Goal: Task Accomplishment & Management: Use online tool/utility

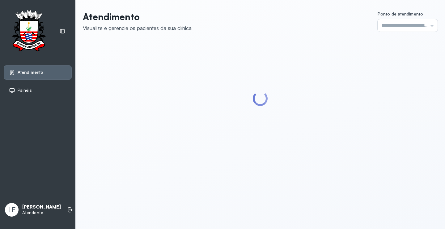
type input "*********"
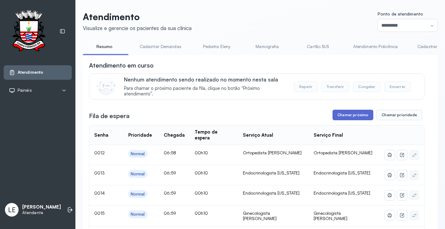
click at [349, 113] on button "Chamar próximo" at bounding box center [353, 115] width 41 height 11
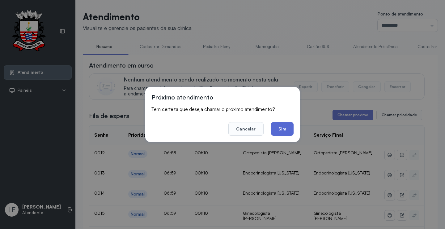
click at [282, 127] on button "Sim" at bounding box center [282, 129] width 23 height 14
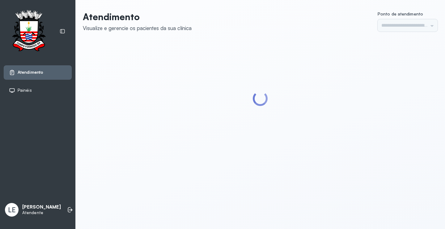
type input "*********"
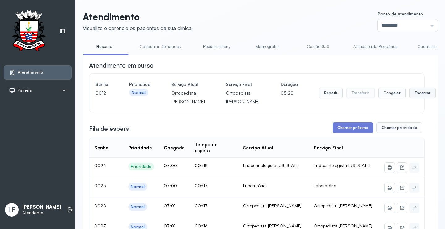
click at [410, 96] on button "Encerrar" at bounding box center [423, 93] width 26 height 11
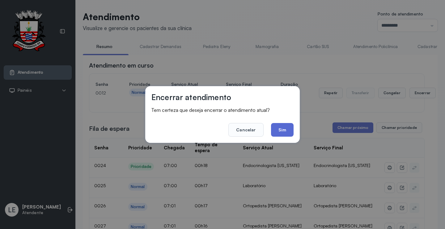
click at [284, 127] on button "Sim" at bounding box center [282, 130] width 23 height 14
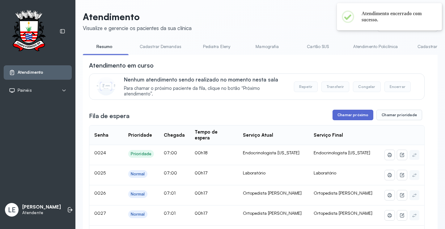
click at [350, 114] on button "Chamar próximo" at bounding box center [353, 115] width 41 height 11
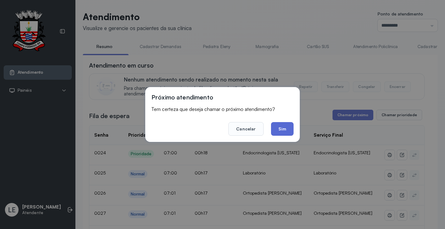
click at [285, 127] on button "Sim" at bounding box center [282, 129] width 23 height 14
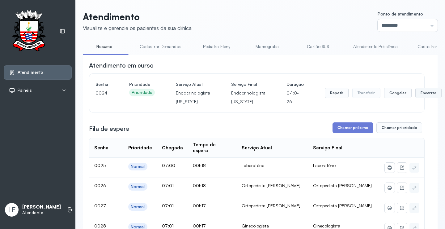
click at [421, 93] on button "Encerrar" at bounding box center [429, 93] width 26 height 11
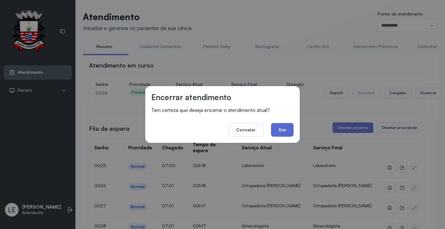
click at [283, 129] on button "Sim" at bounding box center [282, 130] width 23 height 14
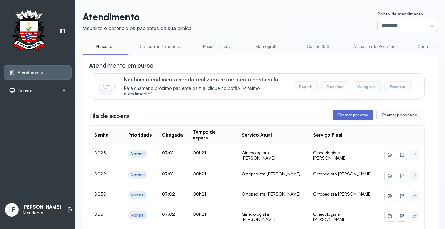
click at [348, 114] on button "Chamar próximo" at bounding box center [353, 115] width 41 height 11
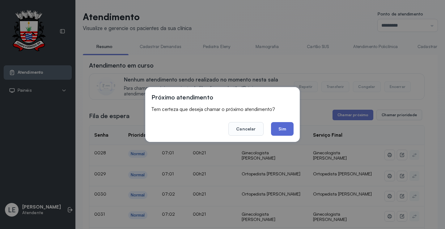
click at [284, 126] on button "Sim" at bounding box center [282, 129] width 23 height 14
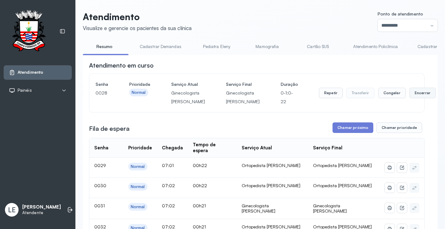
click at [410, 97] on button "Encerrar" at bounding box center [423, 93] width 26 height 11
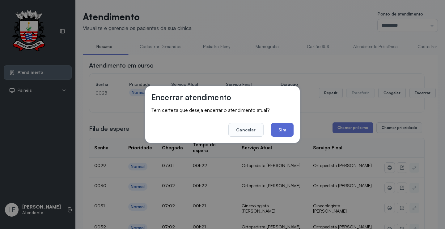
click at [286, 129] on button "Sim" at bounding box center [282, 130] width 23 height 14
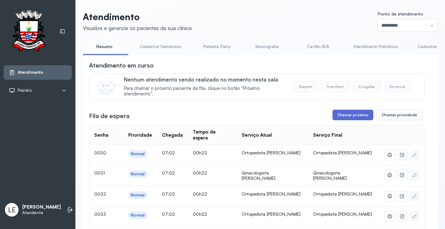
click at [347, 114] on button "Chamar próximo" at bounding box center [353, 115] width 41 height 11
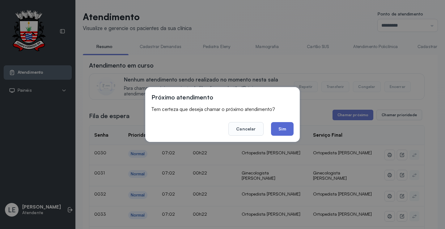
click at [285, 129] on button "Sim" at bounding box center [282, 129] width 23 height 14
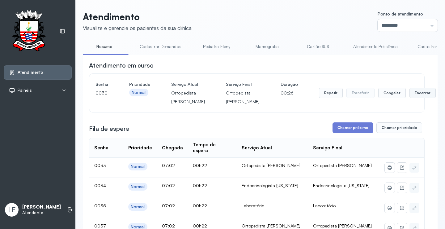
click at [410, 98] on button "Encerrar" at bounding box center [423, 93] width 26 height 11
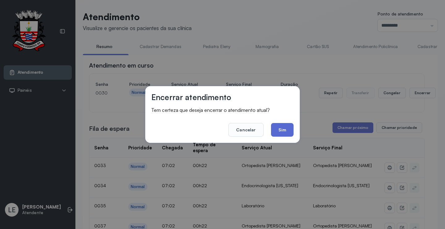
click at [282, 128] on button "Sim" at bounding box center [282, 130] width 23 height 14
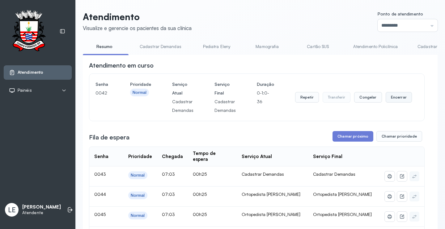
click at [399, 96] on button "Encerrar" at bounding box center [399, 97] width 26 height 11
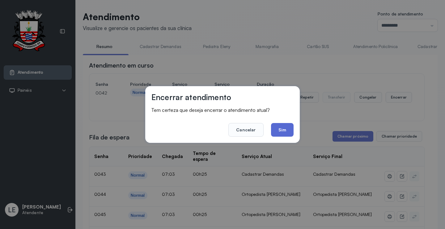
click at [281, 127] on button "Sim" at bounding box center [282, 130] width 23 height 14
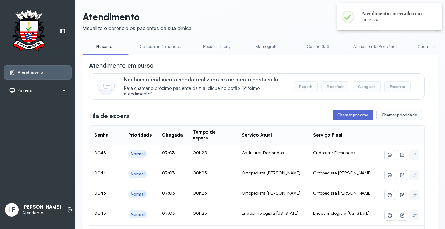
click at [355, 112] on button "Chamar próximo" at bounding box center [353, 115] width 41 height 11
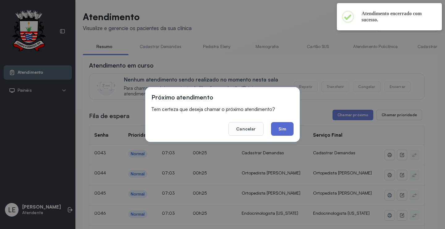
click at [283, 127] on button "Sim" at bounding box center [282, 129] width 23 height 14
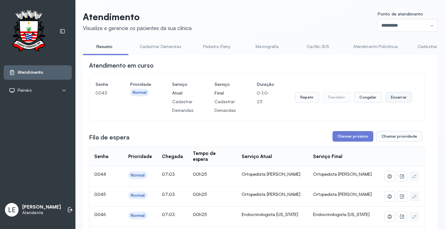
click at [393, 97] on button "Encerrar" at bounding box center [399, 97] width 26 height 11
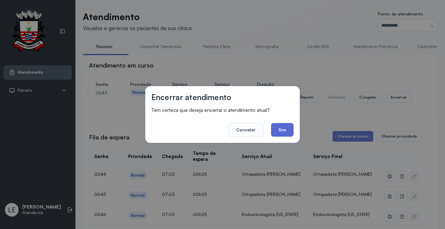
click at [284, 128] on button "Sim" at bounding box center [282, 130] width 23 height 14
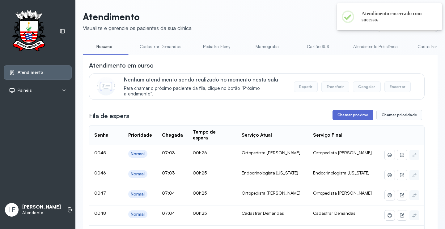
click at [351, 114] on button "Chamar próximo" at bounding box center [353, 115] width 41 height 11
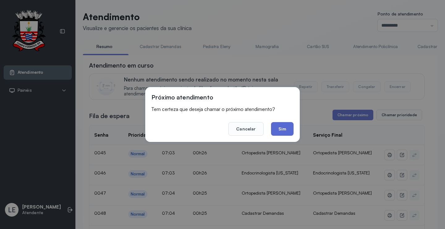
click at [289, 127] on button "Sim" at bounding box center [282, 129] width 23 height 14
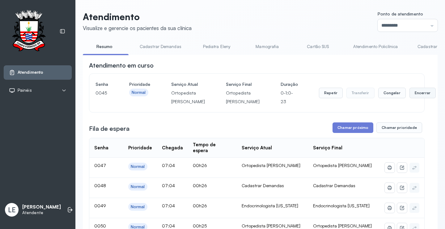
click at [410, 95] on button "Encerrar" at bounding box center [423, 93] width 26 height 11
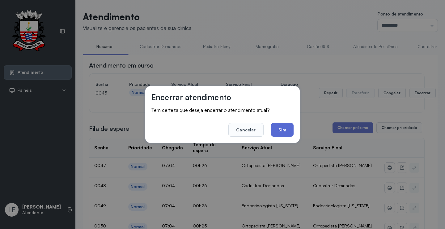
click at [284, 126] on button "Sim" at bounding box center [282, 130] width 23 height 14
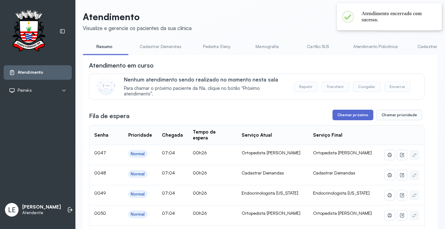
click at [354, 115] on button "Chamar próximo" at bounding box center [353, 115] width 41 height 11
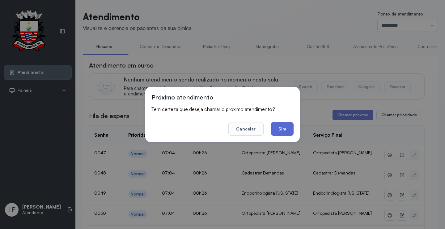
click at [285, 126] on button "Sim" at bounding box center [282, 129] width 23 height 14
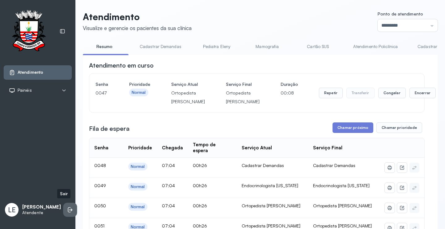
click at [68, 207] on icon at bounding box center [69, 209] width 3 height 5
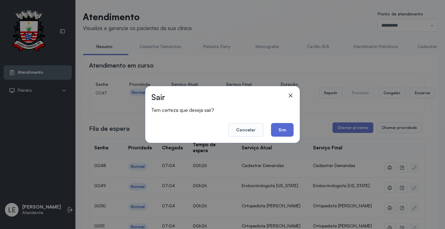
click at [284, 128] on button "Sim" at bounding box center [282, 130] width 23 height 14
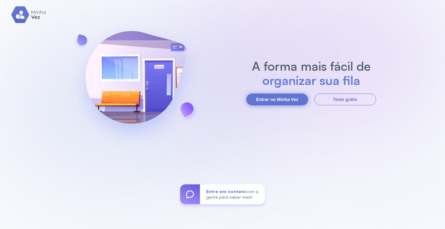
click at [280, 97] on button "Entrar no Minha Vez" at bounding box center [278, 99] width 62 height 12
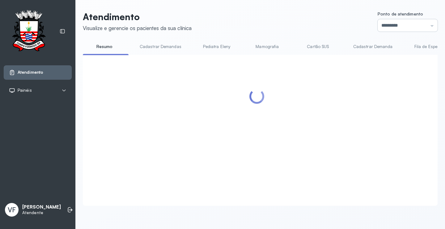
click at [390, 22] on input "*********" at bounding box center [408, 25] width 60 height 12
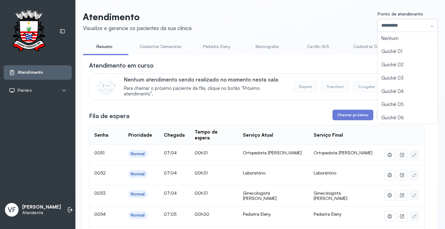
click at [379, 22] on input "*********" at bounding box center [408, 25] width 60 height 12
type input "*********"
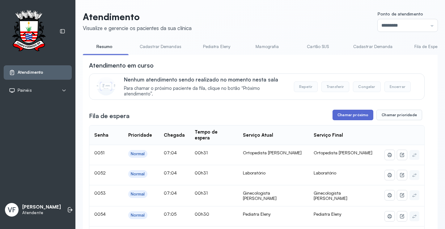
click at [353, 115] on button "Chamar próximo" at bounding box center [353, 115] width 41 height 11
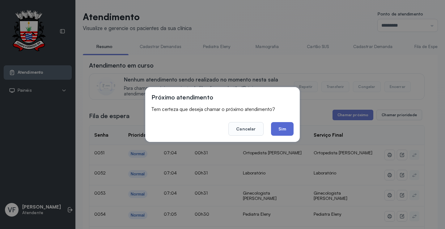
click at [283, 125] on button "Sim" at bounding box center [282, 129] width 23 height 14
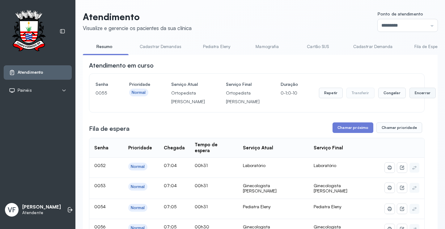
click at [410, 98] on button "Encerrar" at bounding box center [423, 93] width 26 height 11
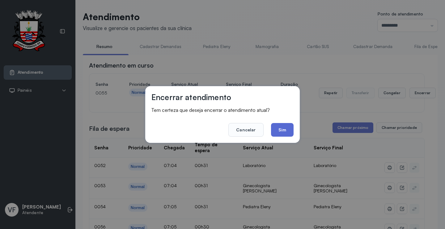
click at [289, 131] on button "Sim" at bounding box center [282, 130] width 23 height 14
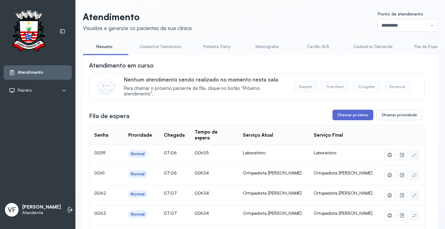
click at [351, 115] on button "Chamar próximo" at bounding box center [353, 115] width 41 height 11
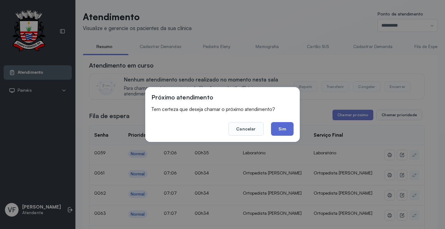
click at [286, 125] on button "Sim" at bounding box center [282, 129] width 23 height 14
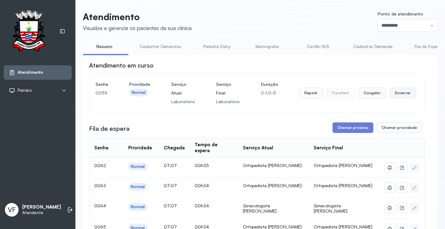
click at [397, 92] on button "Encerrar" at bounding box center [403, 93] width 26 height 11
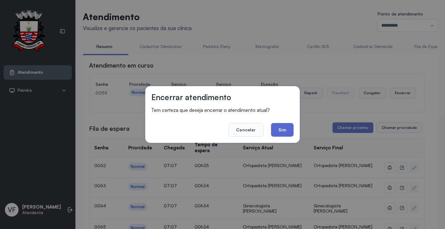
click at [283, 127] on button "Sim" at bounding box center [282, 130] width 23 height 14
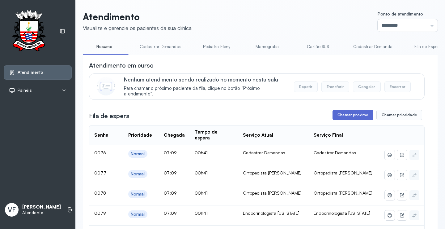
click at [349, 115] on button "Chamar próximo" at bounding box center [353, 115] width 41 height 11
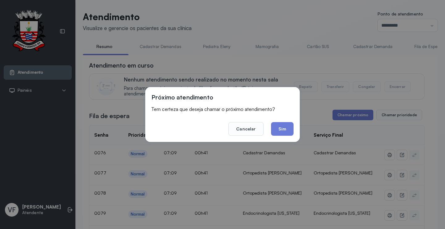
click at [284, 129] on button "Sim" at bounding box center [282, 129] width 23 height 14
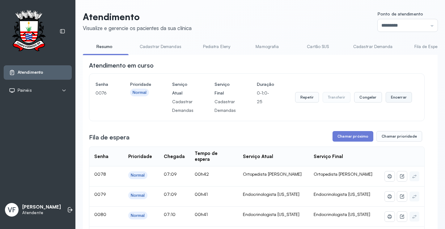
click at [393, 97] on button "Encerrar" at bounding box center [399, 97] width 26 height 11
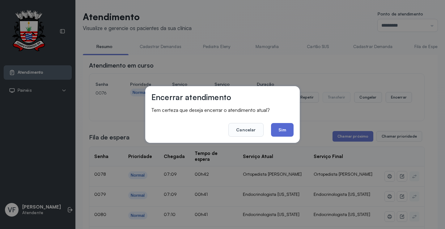
click at [284, 127] on button "Sim" at bounding box center [282, 130] width 23 height 14
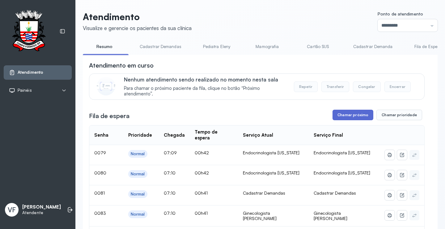
click at [345, 114] on button "Chamar próximo" at bounding box center [353, 115] width 41 height 11
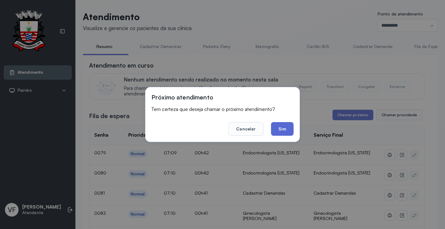
click at [283, 124] on button "Sim" at bounding box center [282, 129] width 23 height 14
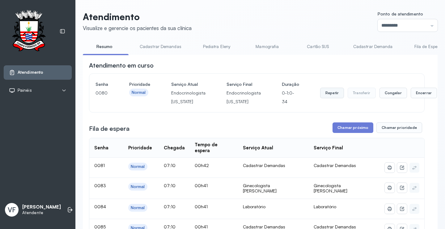
click at [323, 92] on button "Repetir" at bounding box center [332, 93] width 24 height 11
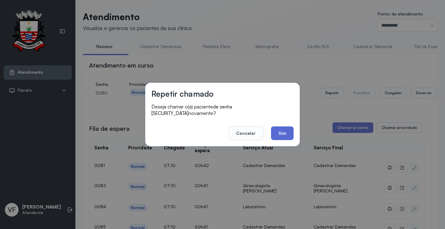
click at [283, 127] on button "Sim" at bounding box center [282, 133] width 23 height 14
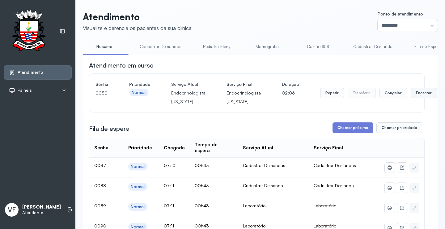
click at [415, 92] on button "Encerrar" at bounding box center [424, 93] width 26 height 11
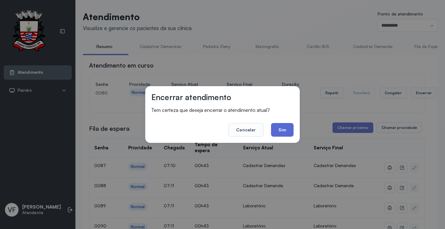
click at [280, 129] on button "Sim" at bounding box center [282, 130] width 23 height 14
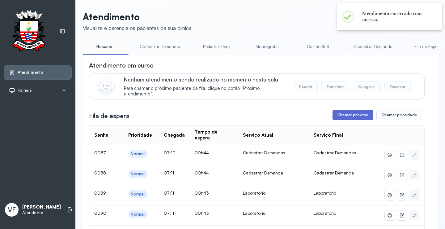
click at [355, 114] on button "Chamar próximo" at bounding box center [353, 115] width 41 height 11
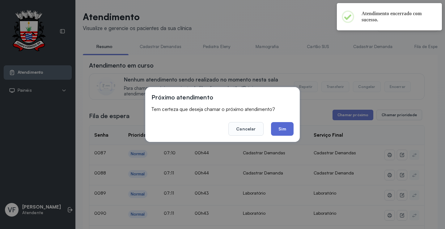
click at [282, 127] on button "Sim" at bounding box center [282, 129] width 23 height 14
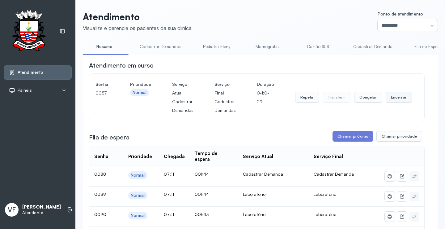
click at [397, 96] on button "Encerrar" at bounding box center [399, 97] width 26 height 11
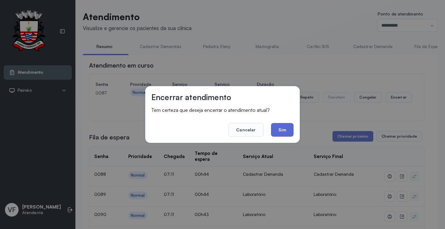
click at [281, 128] on button "Sim" at bounding box center [282, 130] width 23 height 14
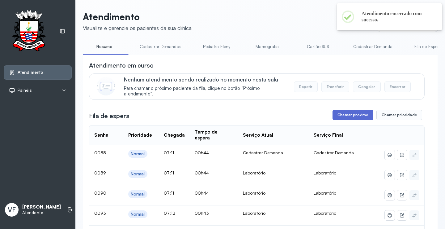
click at [354, 114] on button "Chamar próximo" at bounding box center [353, 115] width 41 height 11
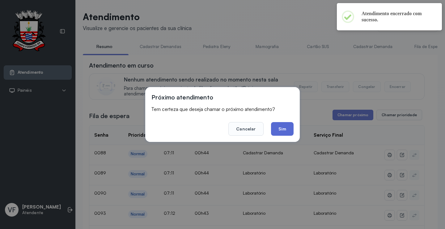
click at [282, 128] on button "Sim" at bounding box center [282, 129] width 23 height 14
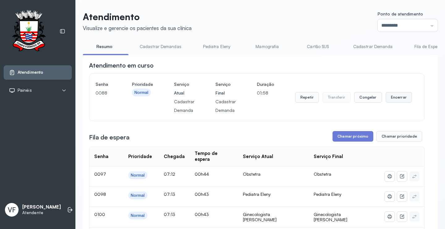
click at [398, 98] on button "Encerrar" at bounding box center [399, 97] width 26 height 11
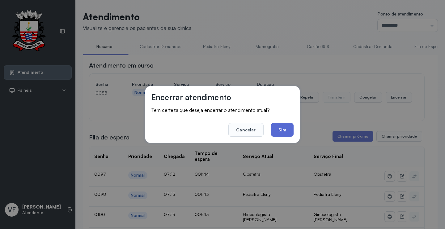
click at [283, 129] on button "Sim" at bounding box center [282, 130] width 23 height 14
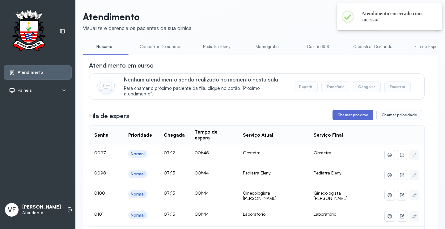
click at [347, 114] on button "Chamar próximo" at bounding box center [353, 115] width 41 height 11
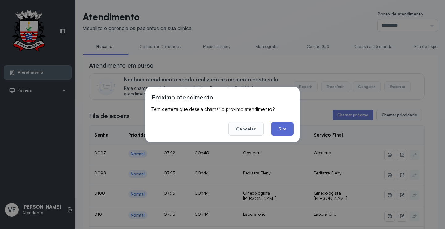
click at [283, 128] on button "Sim" at bounding box center [282, 129] width 23 height 14
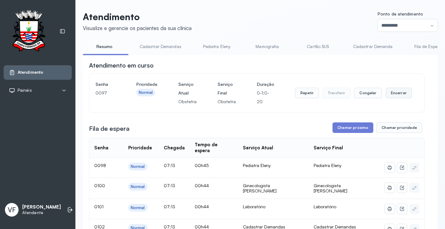
click at [390, 92] on button "Encerrar" at bounding box center [399, 93] width 26 height 11
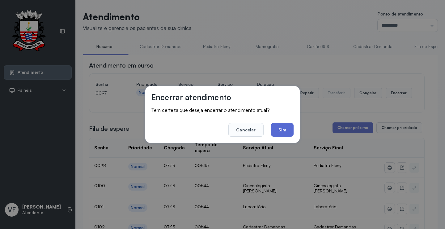
click at [285, 127] on button "Sim" at bounding box center [282, 130] width 23 height 14
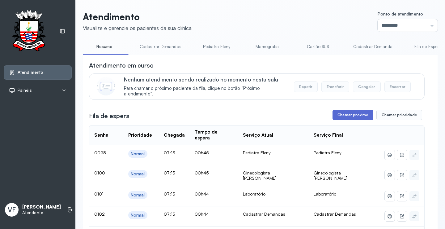
click at [351, 113] on button "Chamar próximo" at bounding box center [353, 115] width 41 height 11
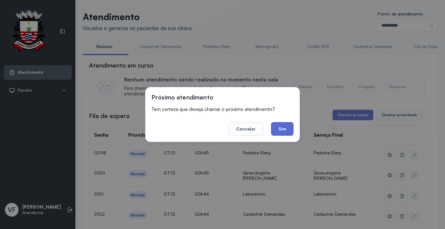
click at [287, 128] on button "Sim" at bounding box center [282, 129] width 23 height 14
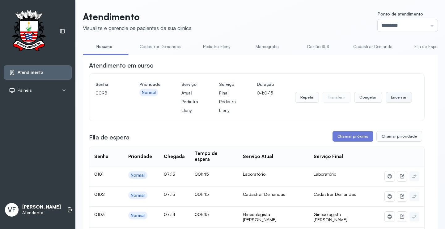
click at [396, 98] on button "Encerrar" at bounding box center [399, 97] width 26 height 11
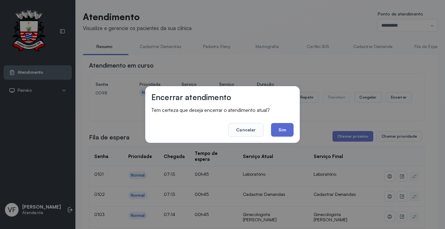
click at [280, 127] on button "Sim" at bounding box center [282, 130] width 23 height 14
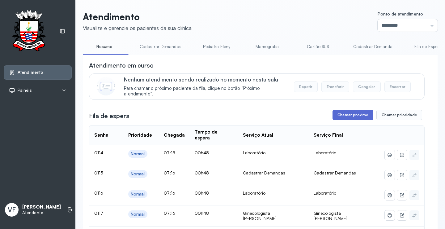
click at [344, 114] on button "Chamar próximo" at bounding box center [353, 115] width 41 height 11
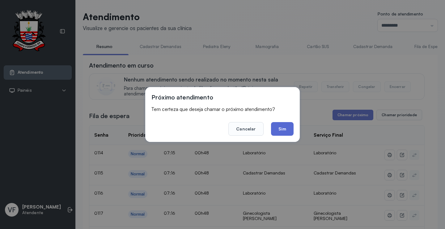
click at [282, 125] on button "Sim" at bounding box center [282, 129] width 23 height 14
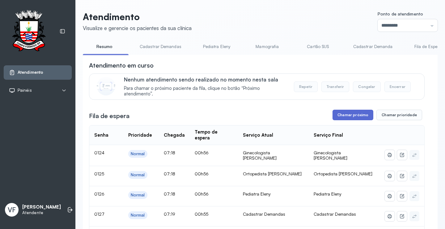
click at [350, 116] on button "Chamar próximo" at bounding box center [353, 115] width 41 height 11
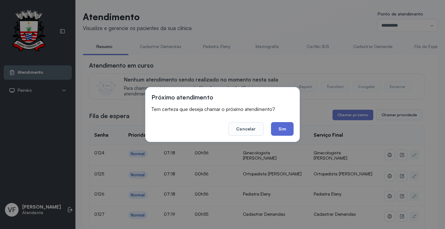
click at [279, 127] on button "Sim" at bounding box center [282, 129] width 23 height 14
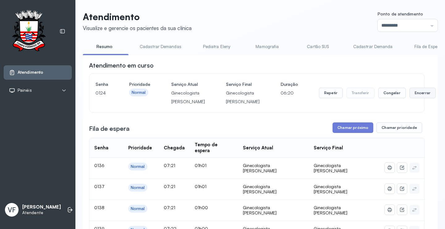
click at [410, 97] on button "Encerrar" at bounding box center [423, 93] width 26 height 11
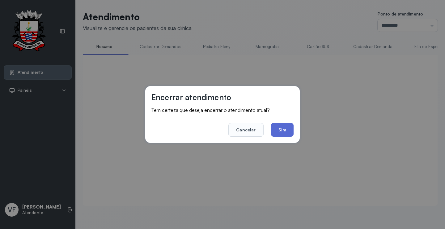
click at [276, 128] on button "Sim" at bounding box center [282, 130] width 23 height 14
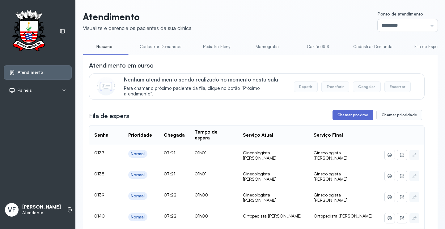
click at [350, 113] on button "Chamar próximo" at bounding box center [353, 115] width 41 height 11
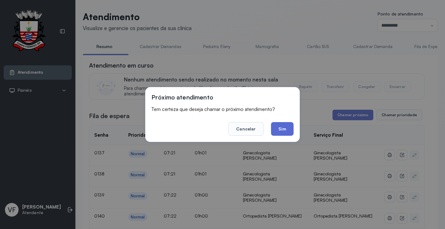
click at [282, 128] on button "Sim" at bounding box center [282, 129] width 23 height 14
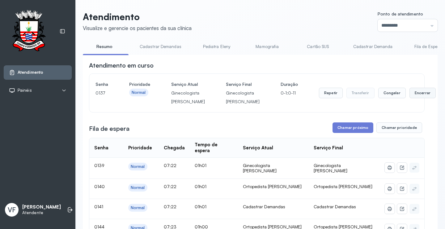
click at [410, 98] on button "Encerrar" at bounding box center [423, 93] width 26 height 11
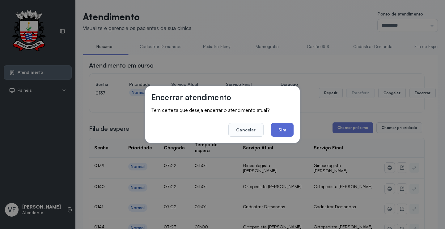
click at [285, 131] on button "Sim" at bounding box center [282, 130] width 23 height 14
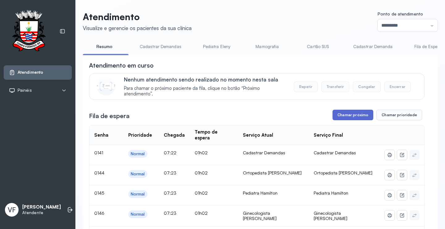
click at [346, 117] on button "Chamar próximo" at bounding box center [353, 115] width 41 height 11
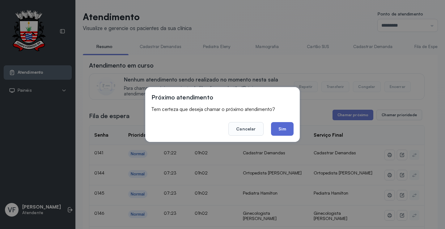
click at [282, 127] on button "Sim" at bounding box center [282, 129] width 23 height 14
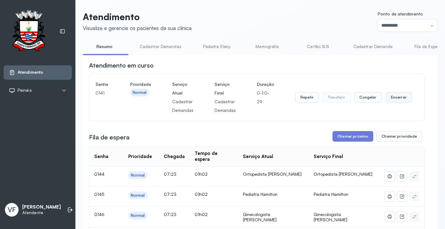
click at [401, 98] on button "Encerrar" at bounding box center [399, 97] width 26 height 11
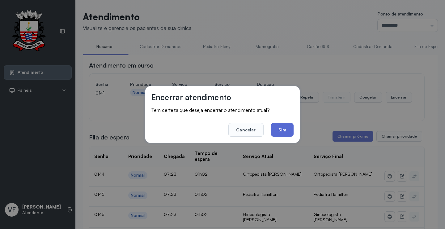
click at [281, 125] on button "Sim" at bounding box center [282, 130] width 23 height 14
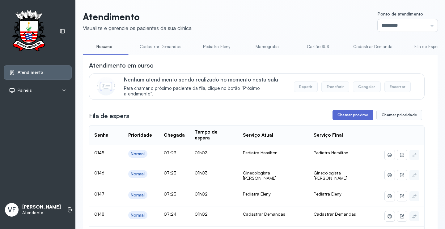
click at [354, 116] on button "Chamar próximo" at bounding box center [353, 115] width 41 height 11
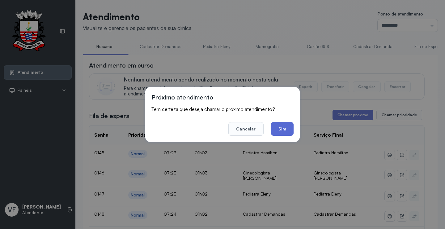
click at [282, 128] on button "Sim" at bounding box center [282, 129] width 23 height 14
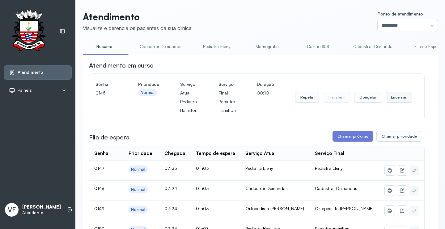
click at [402, 98] on button "Encerrar" at bounding box center [399, 97] width 26 height 11
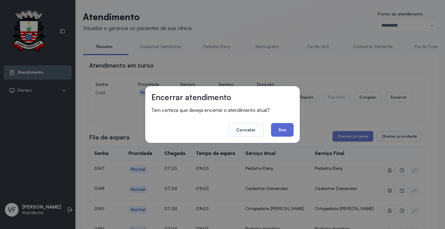
click at [280, 127] on button "Sim" at bounding box center [282, 130] width 23 height 14
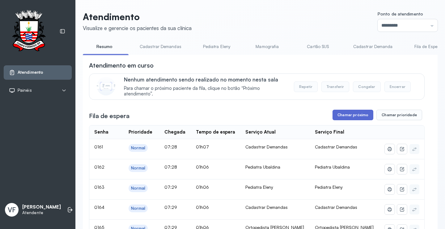
click at [348, 117] on button "Chamar próximo" at bounding box center [353, 115] width 41 height 11
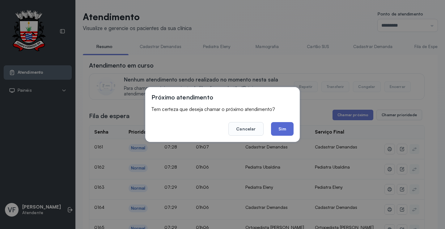
click at [282, 127] on button "Sim" at bounding box center [282, 129] width 23 height 14
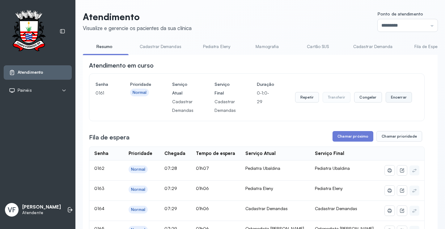
click at [394, 97] on button "Encerrar" at bounding box center [399, 97] width 26 height 11
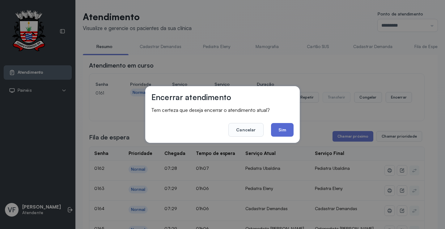
click at [279, 127] on button "Sim" at bounding box center [282, 130] width 23 height 14
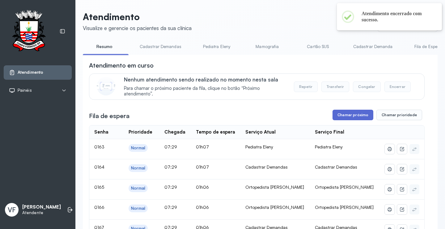
click at [345, 114] on button "Chamar próximo" at bounding box center [353, 115] width 41 height 11
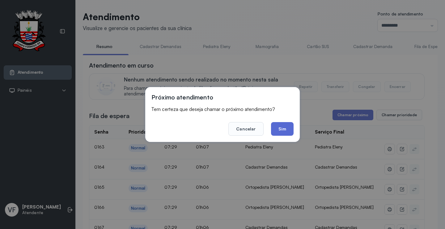
click at [278, 129] on button "Sim" at bounding box center [282, 129] width 23 height 14
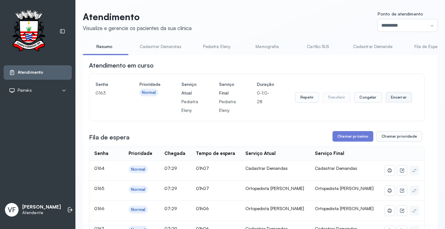
click at [397, 97] on button "Encerrar" at bounding box center [399, 97] width 26 height 11
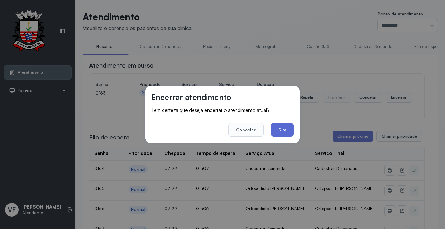
click at [282, 128] on button "Sim" at bounding box center [282, 130] width 23 height 14
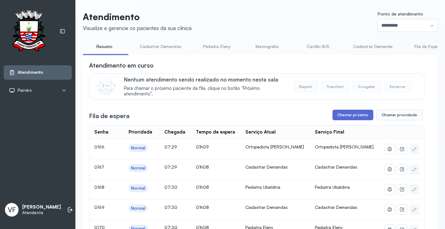
click at [350, 113] on button "Chamar próximo" at bounding box center [353, 115] width 41 height 11
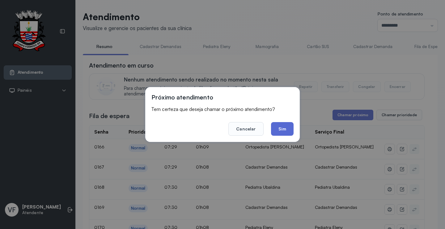
click at [280, 128] on button "Sim" at bounding box center [282, 129] width 23 height 14
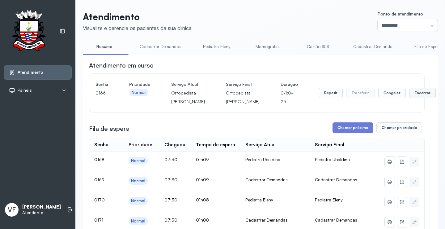
click at [410, 95] on button "Encerrar" at bounding box center [423, 93] width 26 height 11
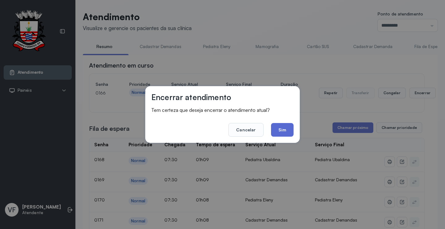
click at [285, 129] on button "Sim" at bounding box center [282, 130] width 23 height 14
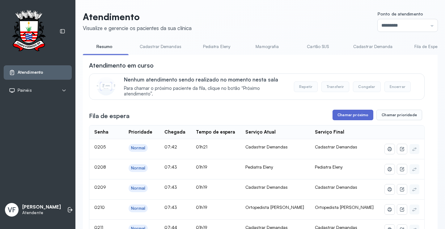
click at [348, 114] on button "Chamar próximo" at bounding box center [353, 115] width 41 height 11
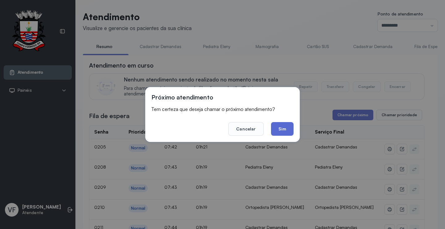
click at [275, 127] on button "Sim" at bounding box center [282, 129] width 23 height 14
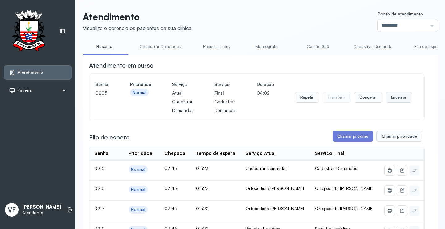
click at [400, 97] on button "Encerrar" at bounding box center [399, 97] width 26 height 11
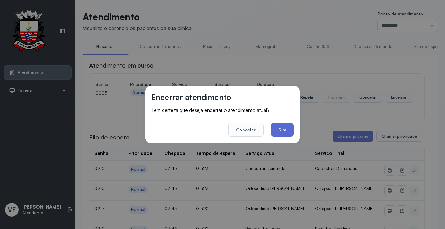
click at [280, 130] on button "Sim" at bounding box center [282, 130] width 23 height 14
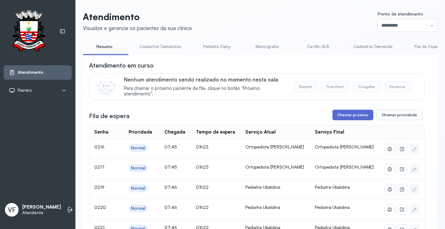
click at [347, 114] on button "Chamar próximo" at bounding box center [353, 115] width 41 height 11
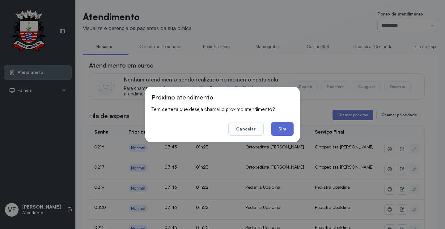
click at [283, 129] on button "Sim" at bounding box center [282, 129] width 23 height 14
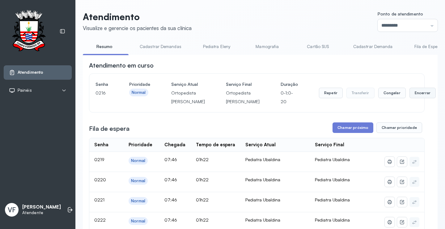
click at [410, 96] on button "Encerrar" at bounding box center [423, 93] width 26 height 11
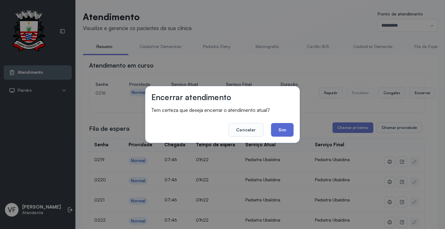
click at [285, 127] on button "Sim" at bounding box center [282, 130] width 23 height 14
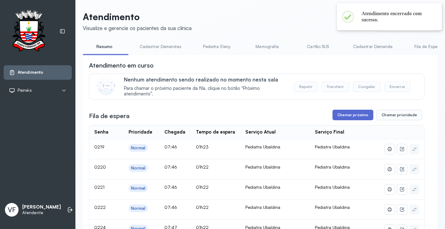
click at [353, 113] on button "Chamar próximo" at bounding box center [353, 115] width 41 height 11
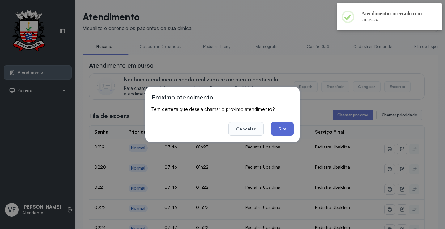
click at [280, 127] on button "Sim" at bounding box center [282, 129] width 23 height 14
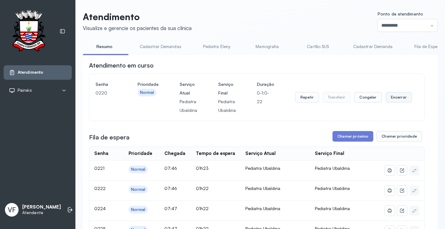
click at [398, 97] on button "Encerrar" at bounding box center [399, 97] width 26 height 11
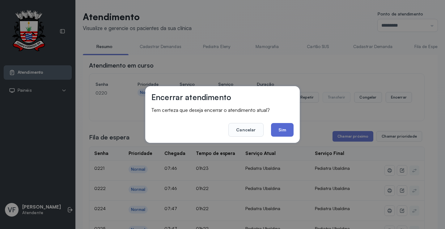
click at [283, 129] on button "Sim" at bounding box center [282, 130] width 23 height 14
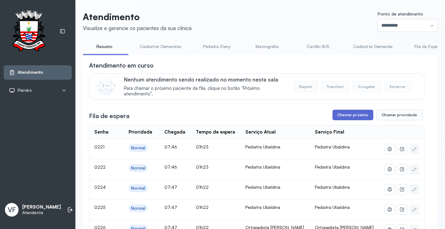
click at [352, 117] on button "Chamar próximo" at bounding box center [353, 115] width 41 height 11
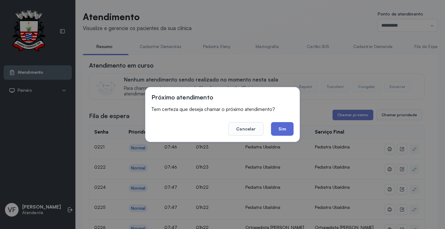
click at [281, 127] on button "Sim" at bounding box center [282, 129] width 23 height 14
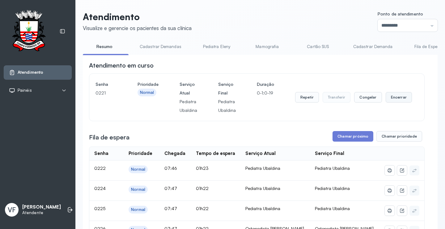
click at [397, 95] on button "Encerrar" at bounding box center [399, 97] width 26 height 11
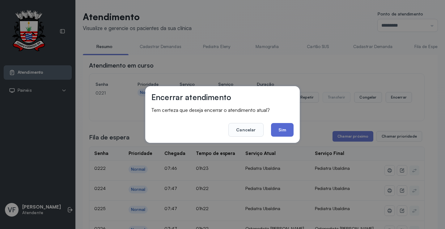
click at [281, 130] on button "Sim" at bounding box center [282, 130] width 23 height 14
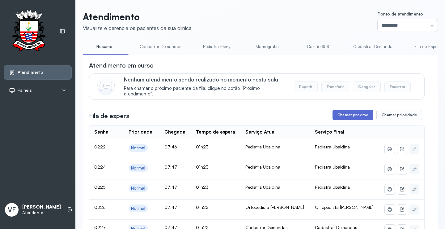
click at [350, 113] on button "Chamar próximo" at bounding box center [353, 115] width 41 height 11
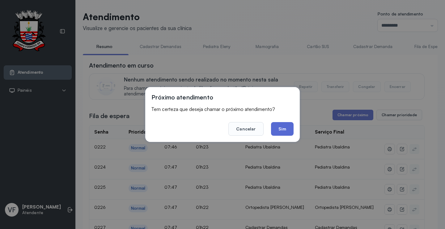
click at [283, 125] on button "Sim" at bounding box center [282, 129] width 23 height 14
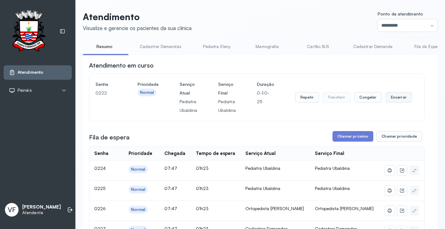
click at [398, 95] on button "Encerrar" at bounding box center [399, 97] width 26 height 11
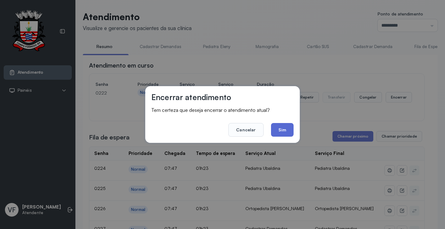
click at [279, 126] on button "Sim" at bounding box center [282, 130] width 23 height 14
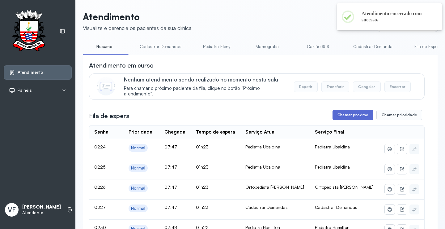
click at [355, 113] on button "Chamar próximo" at bounding box center [353, 115] width 41 height 11
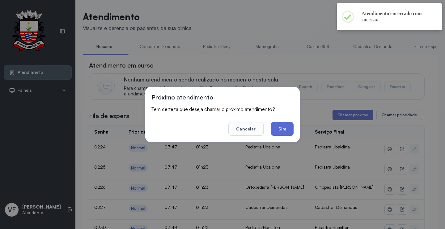
click at [279, 128] on button "Sim" at bounding box center [282, 129] width 23 height 14
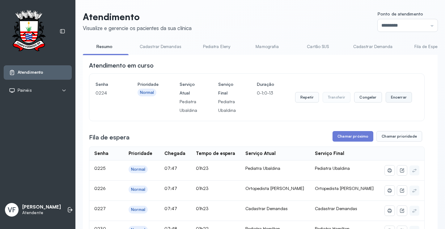
click at [396, 94] on button "Encerrar" at bounding box center [399, 97] width 26 height 11
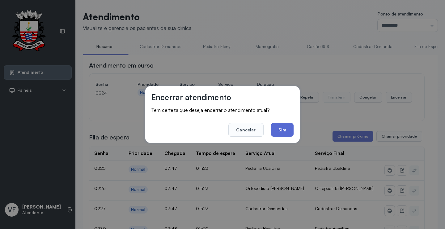
click at [281, 129] on button "Sim" at bounding box center [282, 130] width 23 height 14
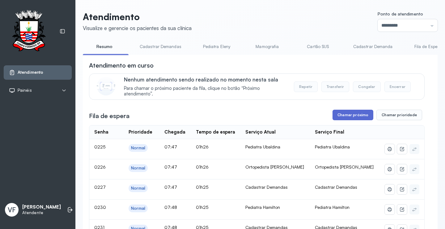
click at [354, 114] on button "Chamar próximo" at bounding box center [353, 115] width 41 height 11
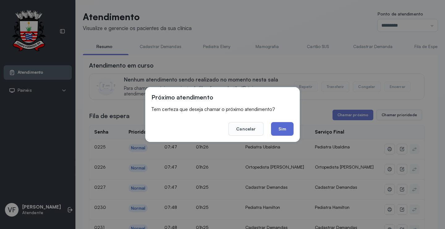
click at [287, 128] on button "Sim" at bounding box center [282, 129] width 23 height 14
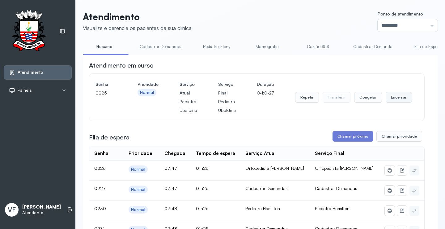
click at [398, 98] on button "Encerrar" at bounding box center [399, 97] width 26 height 11
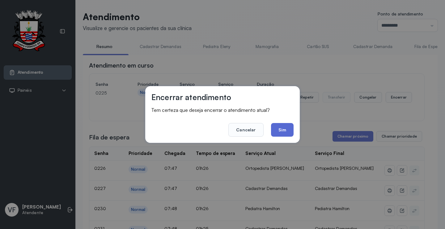
click at [281, 127] on button "Sim" at bounding box center [282, 130] width 23 height 14
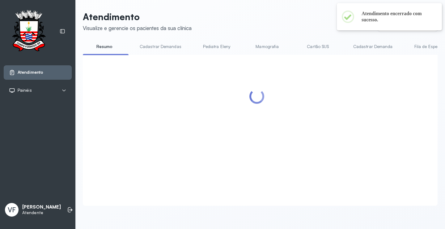
click at [351, 115] on div at bounding box center [257, 122] width 336 height 123
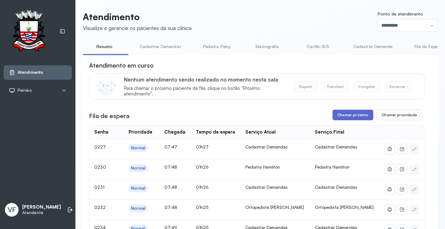
click at [351, 114] on button "Chamar próximo" at bounding box center [353, 115] width 41 height 11
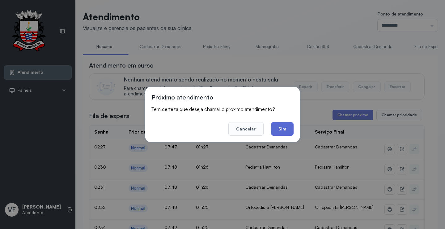
click at [284, 128] on button "Sim" at bounding box center [282, 129] width 23 height 14
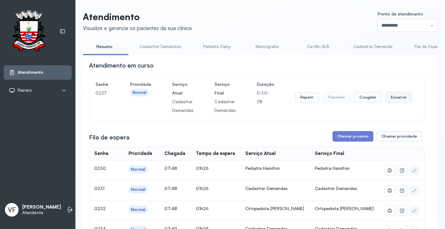
click at [401, 97] on button "Encerrar" at bounding box center [399, 97] width 26 height 11
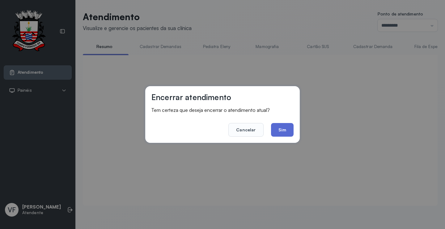
click at [279, 129] on button "Sim" at bounding box center [282, 130] width 23 height 14
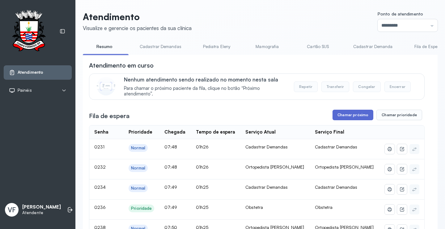
click at [346, 114] on button "Chamar próximo" at bounding box center [353, 115] width 41 height 11
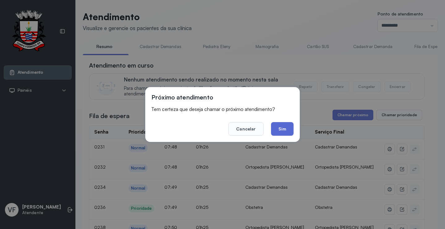
click at [283, 125] on button "Sim" at bounding box center [282, 129] width 23 height 14
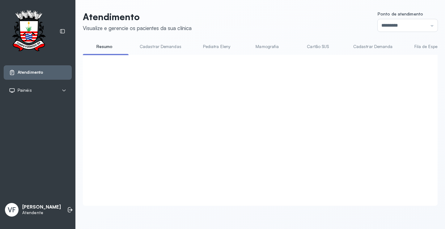
click button "Encerrar"
click button "Sim"
click button "Chamar próximo"
click button "Sim"
click button "Encerrar"
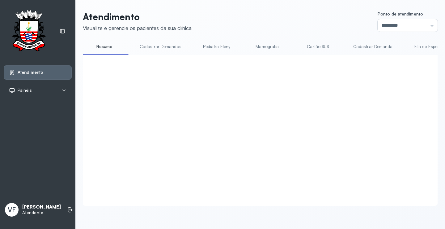
click button "Sim"
click button "Chamar próximo"
click button "Sim"
click button "Encerrar"
click button "Sim"
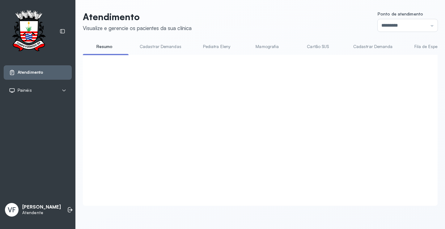
click button "Chamar próximo"
click button "Sim"
click button "Encerrar"
click button "Sim"
click button "Chamar próximo"
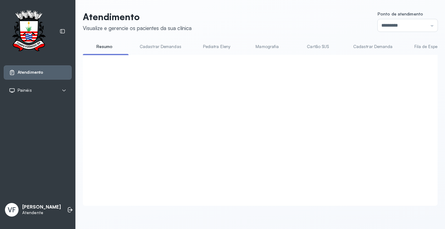
click button "Sim"
click button "Encerrar"
click button "Sim"
click button "Chamar próximo"
click button "Sim"
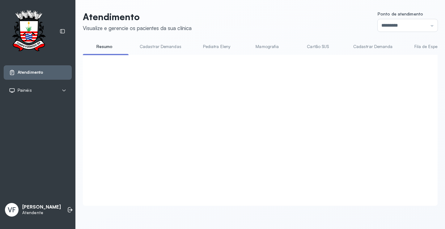
click button "Encerrar"
click button "Sim"
click button "Chamar próximo"
click button "Sim"
click button "Encerrar"
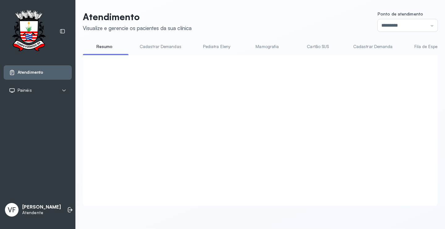
click button "Sim"
click button "Chamar próximo"
click button "Sim"
click button "Encerrar"
click button "Sim"
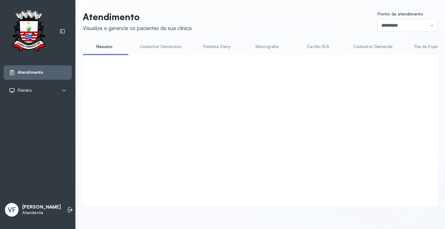
click button "Chamar próximo"
click button "Sim"
click button "Encerrar"
click button "Sim"
click button "Chamar próximo"
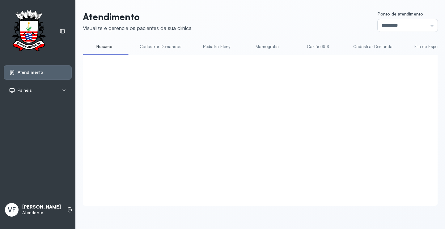
click button "Sim"
click button "Encerrar"
click button "Sim"
click button "Chamar próximo"
click button "Sim"
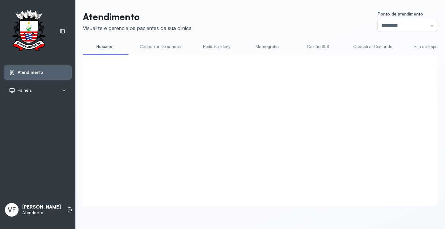
click button "Encerrar"
click button "Sim"
click button "Chamar próximo"
click button "Sim"
click button "Encerrar"
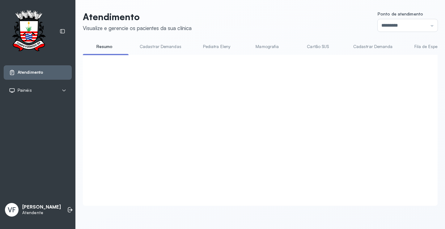
click button "Sim"
click button "Chamar próximo"
click button "Sim"
click button "Encerrar"
click button "Sim"
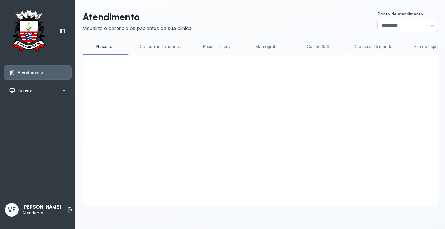
click button "Chamar próximo"
click button "Sim"
click button "Encerrar"
click button "Sim"
click button "Chamar próximo"
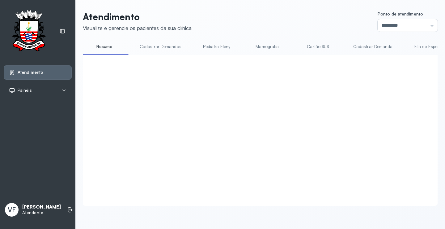
click button "Sim"
click button "Encerrar"
click button "Sim"
click button "Chamar próximo"
click button "Sim"
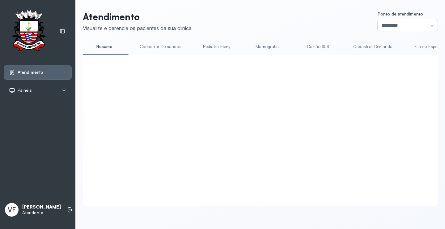
click at [401, 97] on div at bounding box center [257, 122] width 336 height 123
click button "Encerrar"
click button "Sim"
click button "Chamar próximo"
click button "Sim"
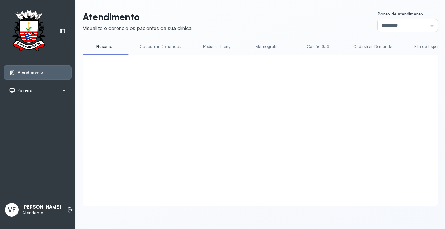
click button "Encerrar"
click button "Sim"
click button "Chamar próximo"
click button "Sim"
click button "Encerrar"
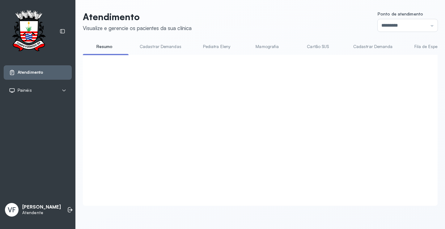
click button "Sim"
click button "Chamar próximo"
click button "Sim"
click button "Encerrar"
click button "Sim"
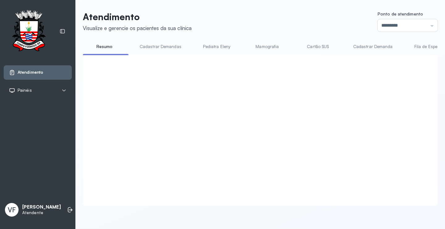
click at [348, 118] on div "Atendimento em curso Nenhum atendimento sendo realizado no momento nesta sala P…" at bounding box center [257, 122] width 336 height 123
click button "Chamar próximo"
click button "Sim"
click button "Encerrar"
click button "Sim"
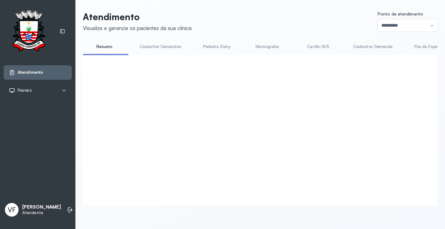
click button "Chamar próximo"
click button "Sim"
click button "Encerrar"
click button "Sim"
click button "Chamar próximo"
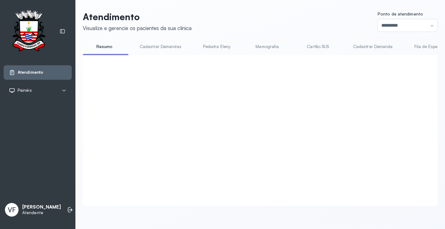
click button "Sim"
click button "Encerrar"
click button "Sim"
click button "Chamar próximo"
click button "Sim"
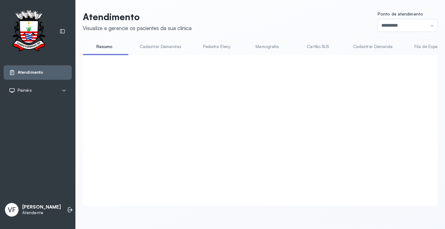
click button "Encerrar"
click button "Sim"
click button "Chamar próximo"
click button "Sim"
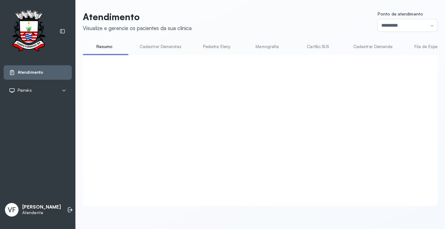
click button "Encerrar"
click button "Sim"
click button "Chamar próximo"
click button "Sim"
click button "Encerrar"
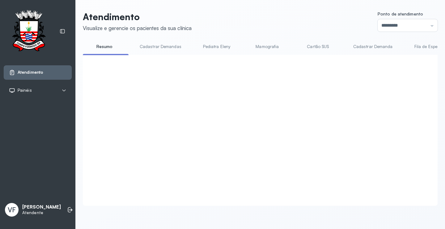
click button "Sim"
click button "Chamar próximo"
click button "Sim"
click button "Encerrar"
click button "Sim"
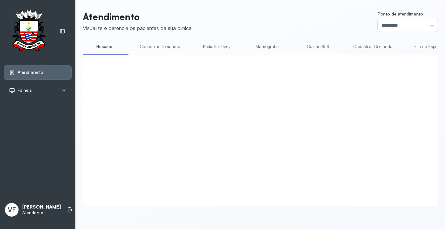
click button "Chamar próximo"
click button "Sim"
click button "Encerrar"
click button "Sim"
click button "Chamar próximo"
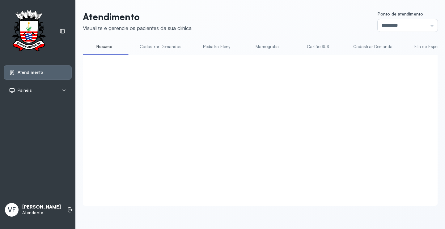
click button "Sim"
click button "Encerrar"
click button "Sim"
click button "Chamar próximo"
click button "Sim"
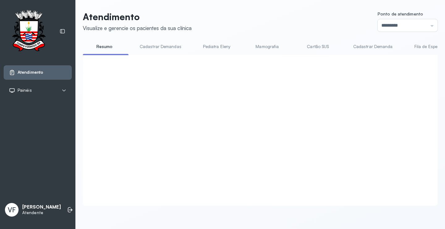
click button "Encerrar"
click button "Sim"
click div "Atendimento em curso Nenhum atendimento sendo realizado no momento nesta sala P…"
click button "Chamar próximo"
click button "Sim"
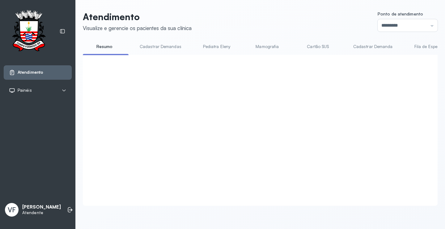
click button "Encerrar"
click button "Sim"
click button "Chamar próximo"
click button "Sim"
click button "Encerrar"
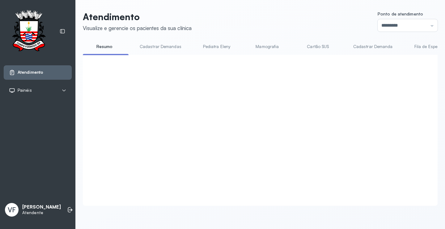
click button "Sim"
click button "Chamar próximo"
click button "Sim"
click button "Chamar próximo"
click button "Sim"
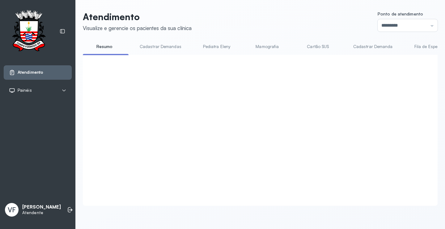
click button "Encerrar"
click button "Sim"
click button "Encerrar"
click button "Sim"
click button "Chamar próximo"
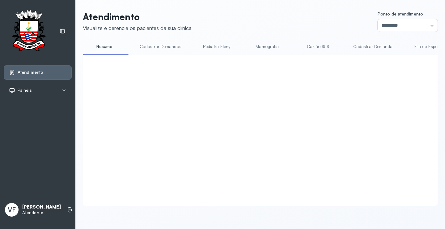
click button "Sim"
click button "Encerrar"
click button "Sim"
click button "Chamar próximo"
click button "Sim"
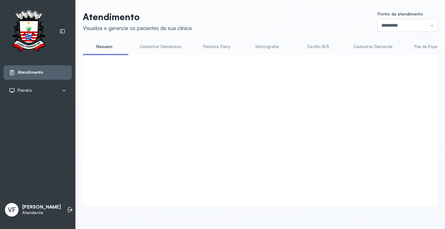
click button "Encerrar"
click button "Sim"
click button "Chamar próximo"
click button "Sim"
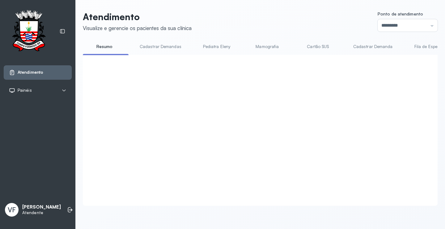
click at [284, 127] on div at bounding box center [257, 122] width 336 height 123
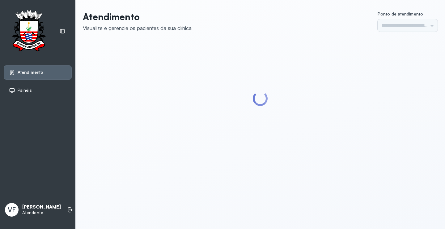
type input "*********"
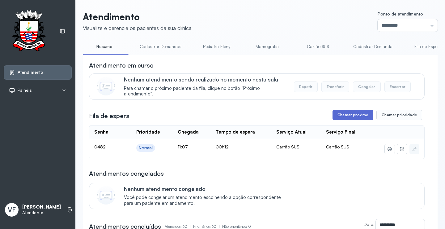
click at [348, 113] on button "Chamar próximo" at bounding box center [353, 115] width 41 height 11
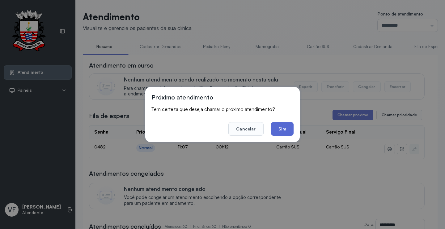
click at [285, 128] on button "Sim" at bounding box center [282, 129] width 23 height 14
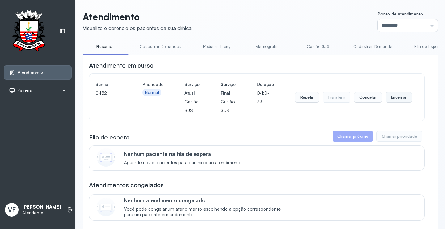
click at [398, 99] on button "Encerrar" at bounding box center [399, 97] width 26 height 11
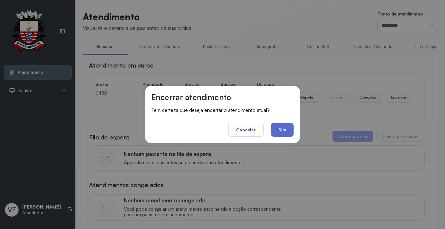
click at [278, 129] on button "Sim" at bounding box center [282, 130] width 23 height 14
